Goal: Browse casually: Explore the website without a specific task or goal

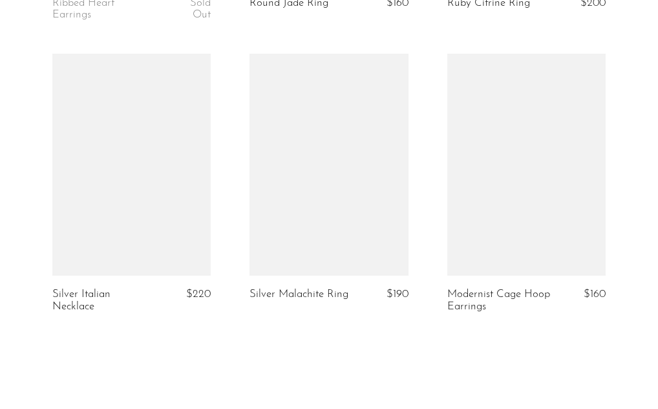
scroll to position [3343, 0]
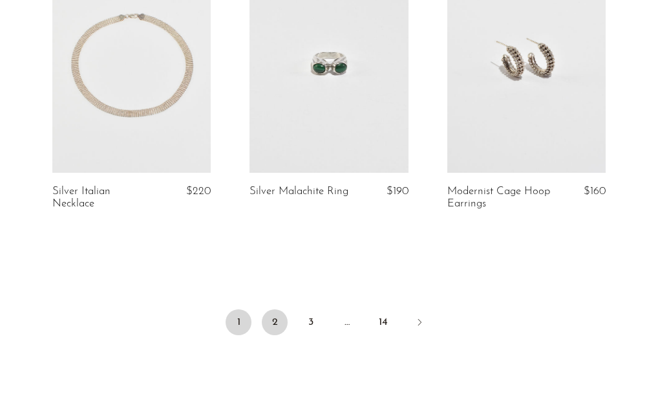
click at [273, 326] on link "2" at bounding box center [275, 322] width 26 height 26
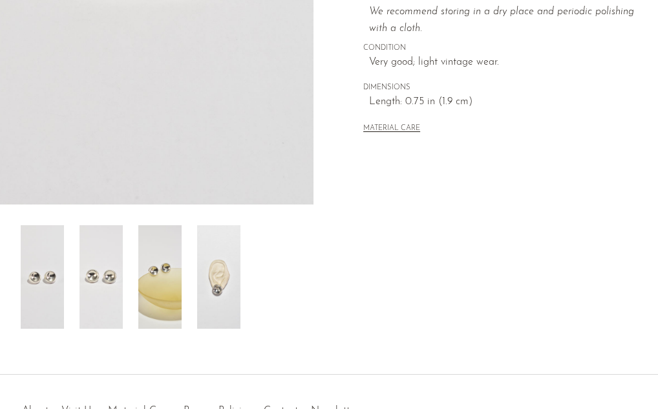
scroll to position [390, 0]
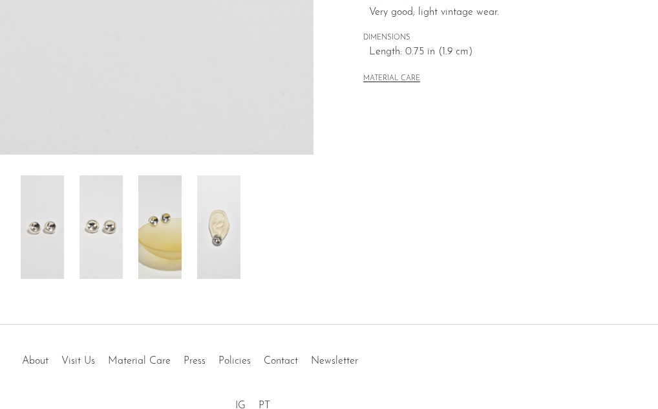
click at [225, 253] on img at bounding box center [218, 226] width 43 height 103
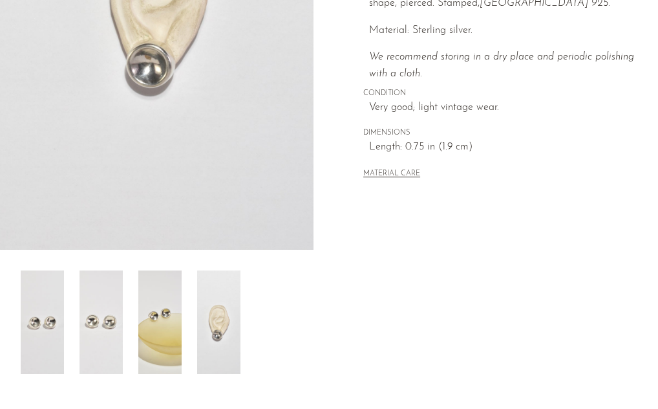
scroll to position [98, 0]
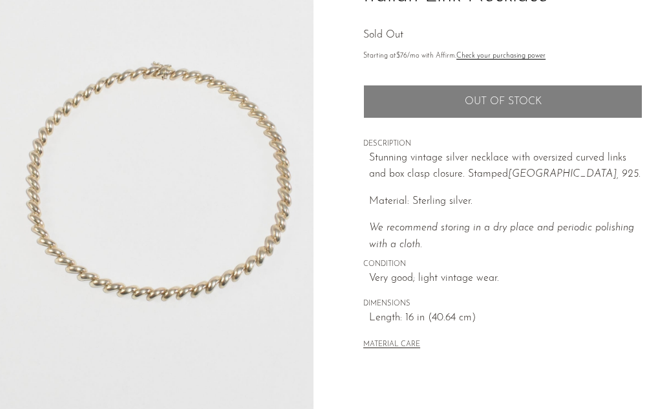
scroll to position [129, 0]
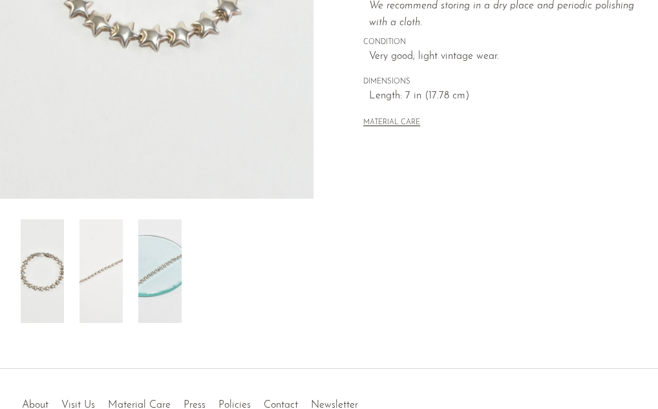
scroll to position [458, 0]
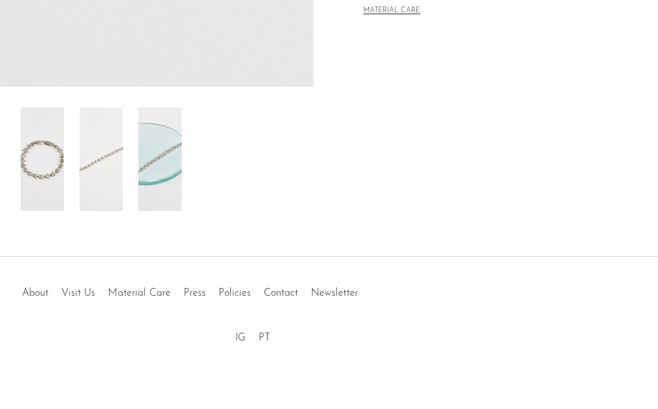
click at [160, 182] on img at bounding box center [159, 158] width 43 height 103
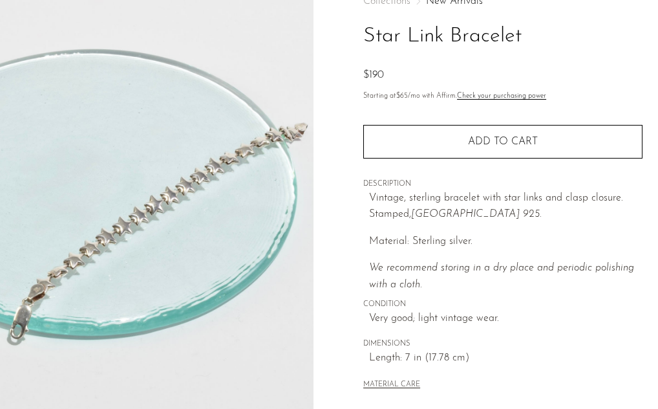
scroll to position [83, 0]
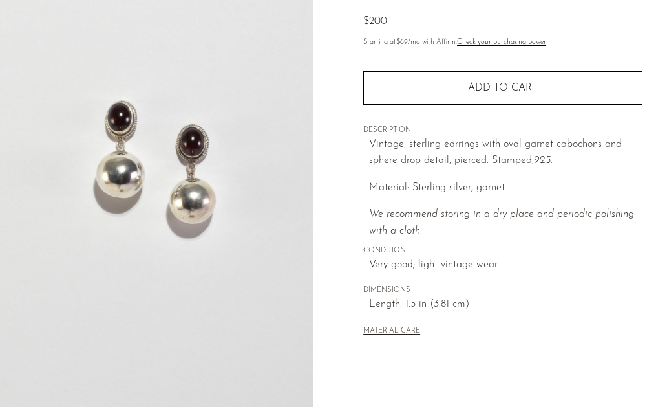
scroll to position [143, 0]
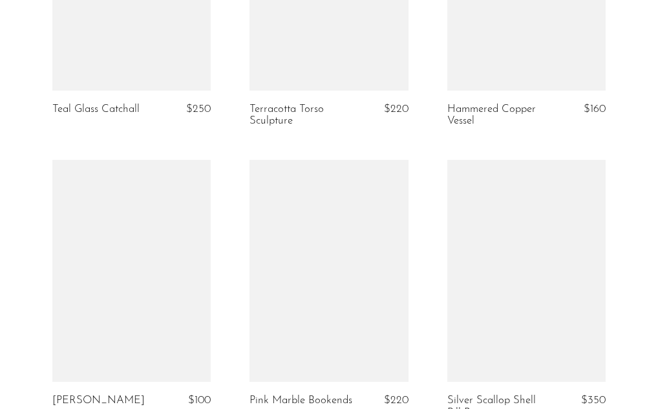
scroll to position [1723, 0]
